Goal: Information Seeking & Learning: Learn about a topic

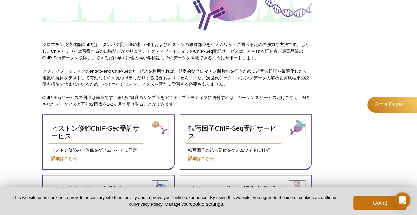
scroll to position [177, 0]
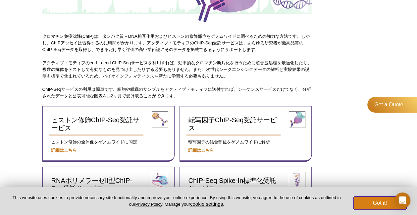
click at [374, 203] on button "Got it!" at bounding box center [380, 203] width 53 height 13
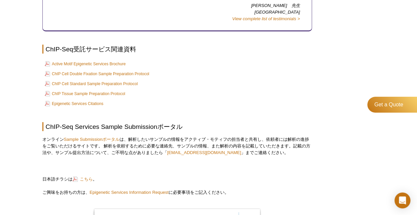
scroll to position [1227, 0]
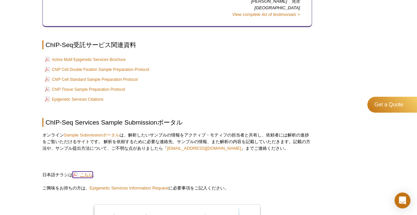
click at [86, 172] on link "こちら" at bounding box center [83, 175] width 20 height 6
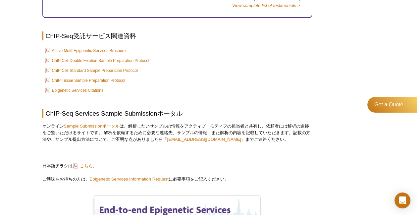
scroll to position [1233, 0]
